Goal: Information Seeking & Learning: Learn about a topic

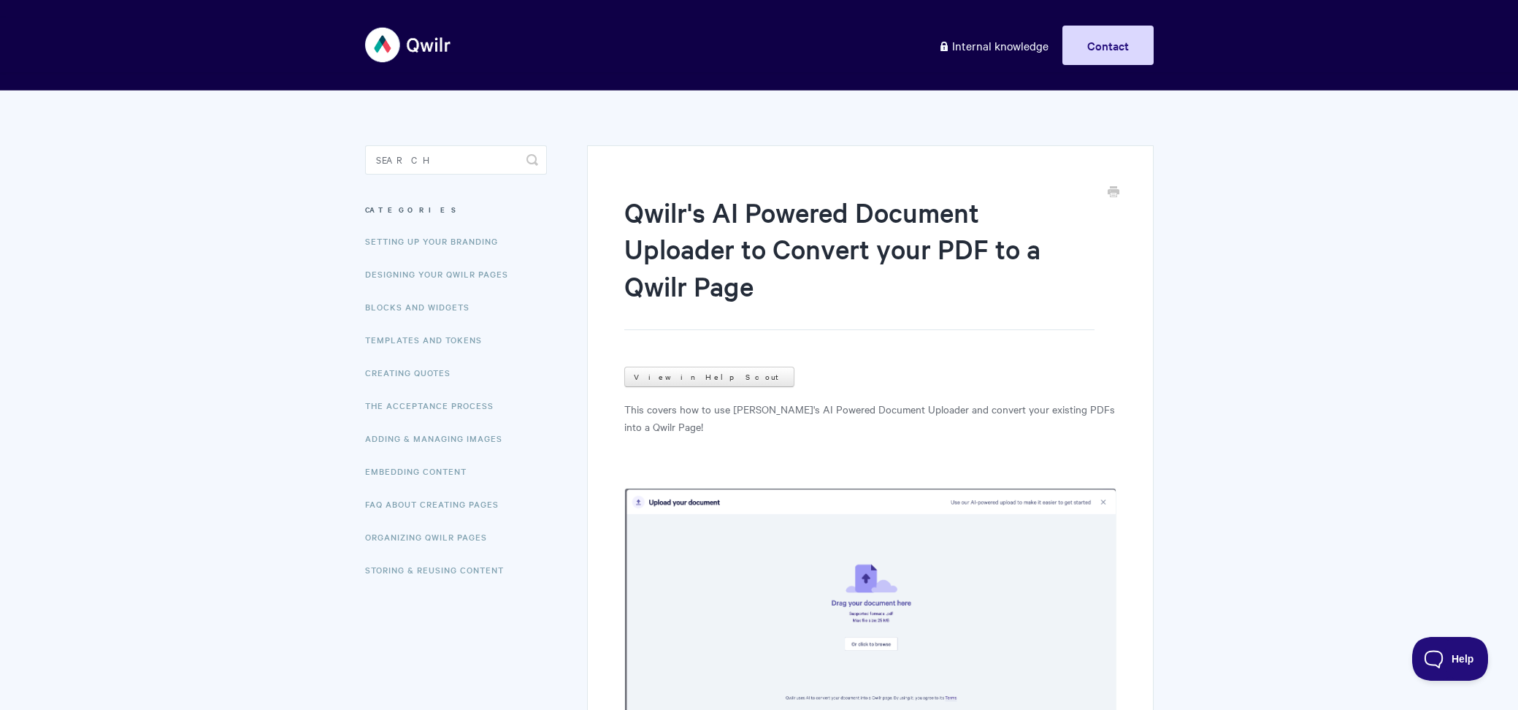
click at [399, 58] on img at bounding box center [408, 45] width 87 height 55
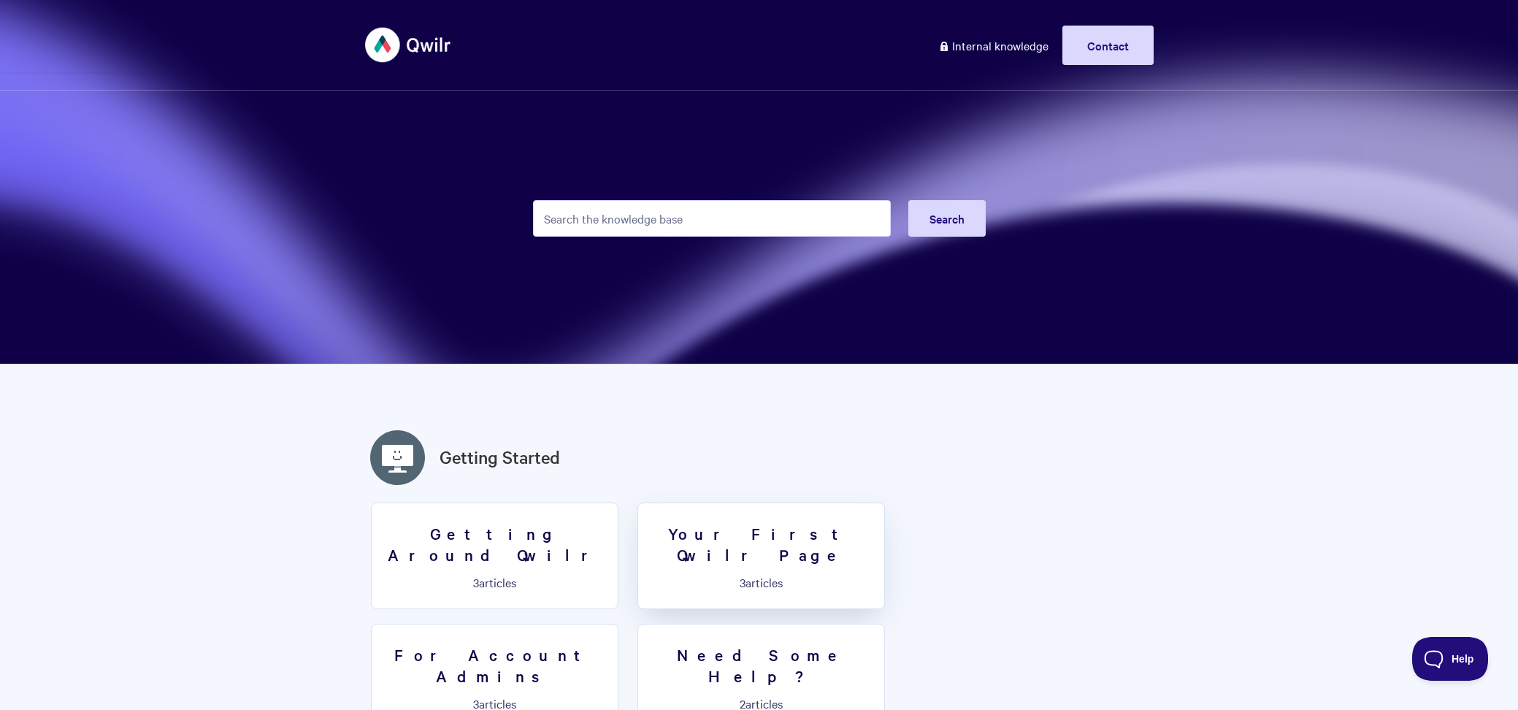
click at [794, 532] on h3 "Your First Qwilr Page" at bounding box center [761, 544] width 229 height 42
